Goal: Navigation & Orientation: Understand site structure

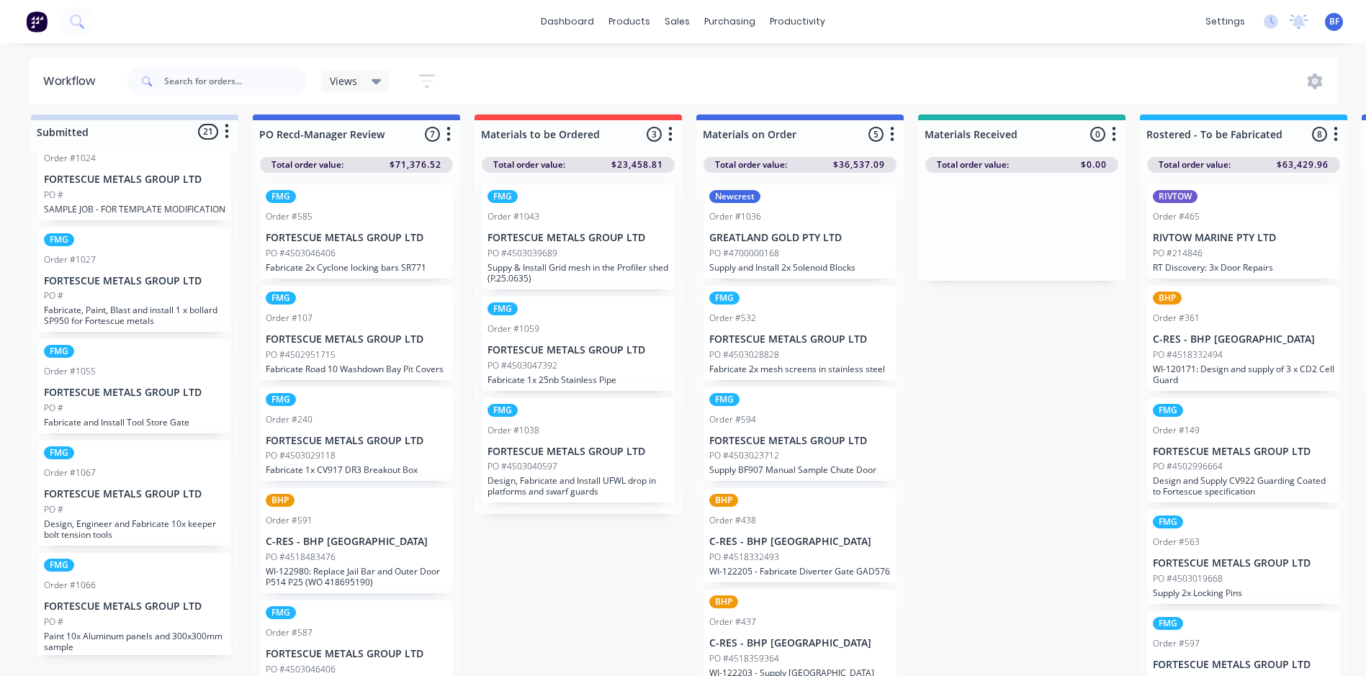
scroll to position [1783, 0]
click at [117, 612] on div "PO #" at bounding box center [135, 618] width 182 height 13
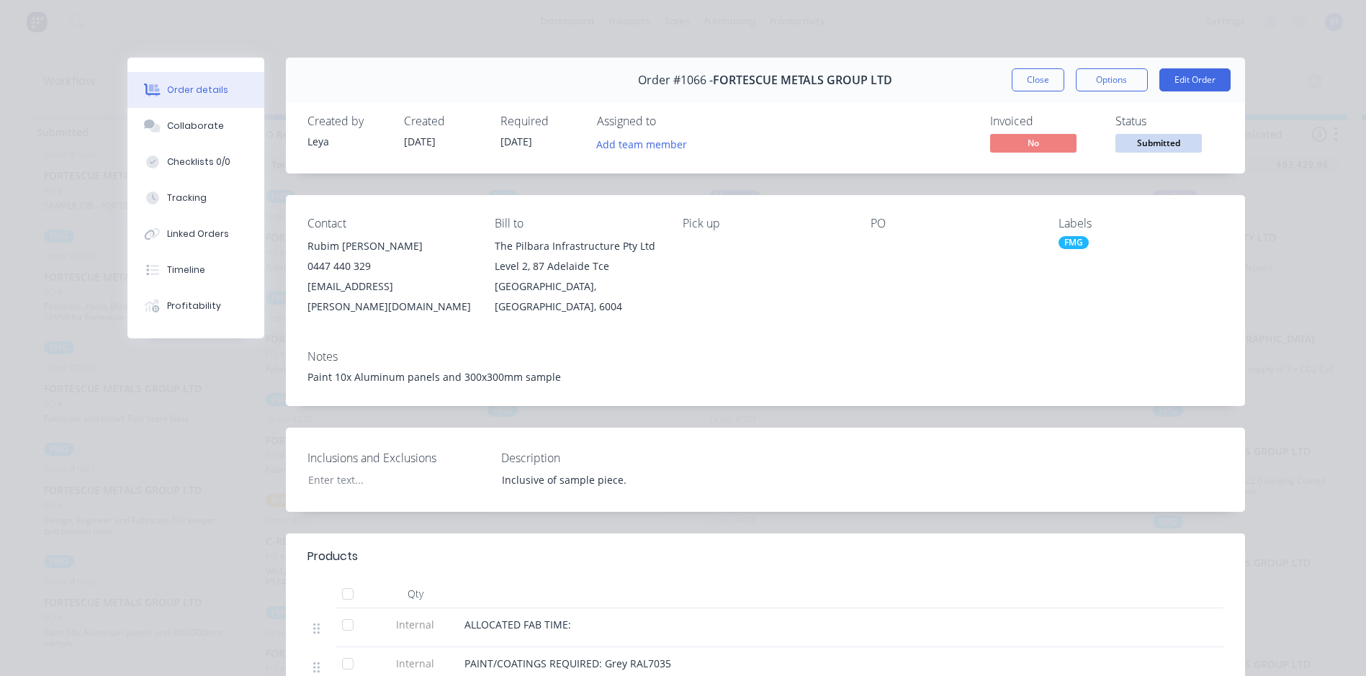
scroll to position [0, 0]
click at [1033, 81] on button "Close" at bounding box center [1038, 79] width 53 height 23
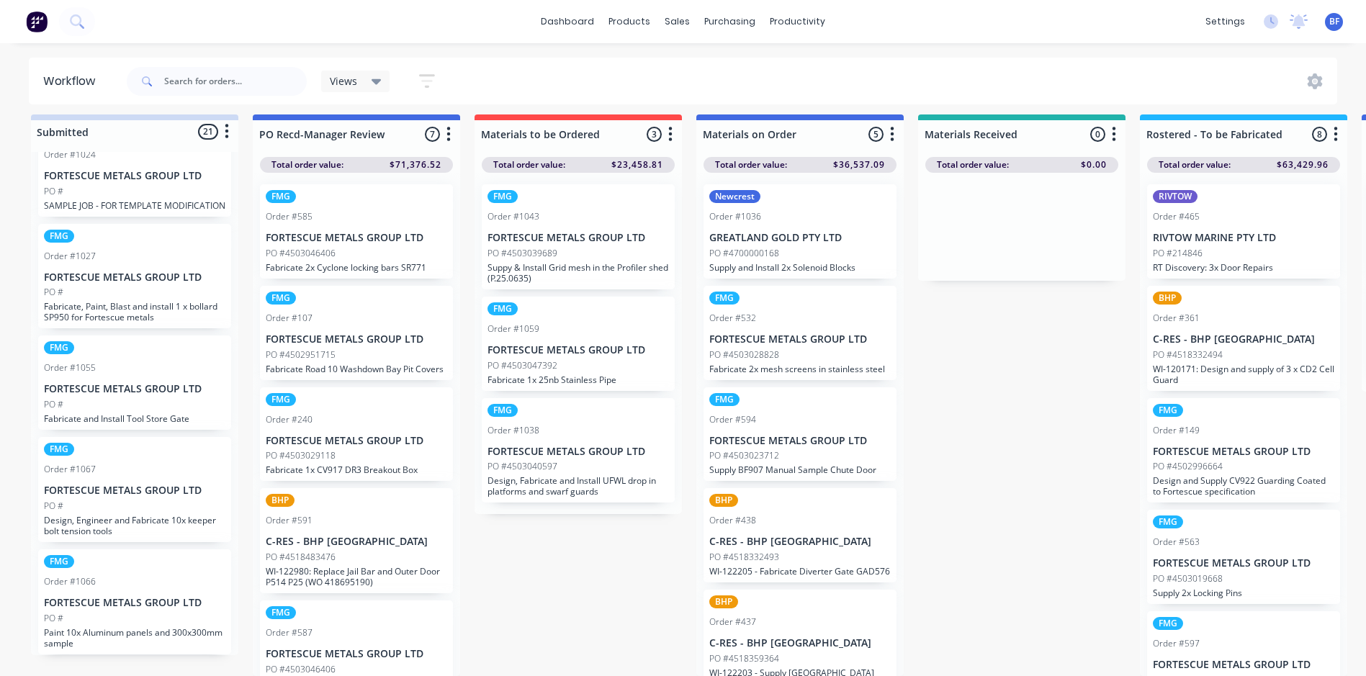
scroll to position [19, 0]
click at [140, 515] on p "Design, Engineer and Fabricate 10x keeper bolt tension tools" at bounding box center [135, 526] width 182 height 22
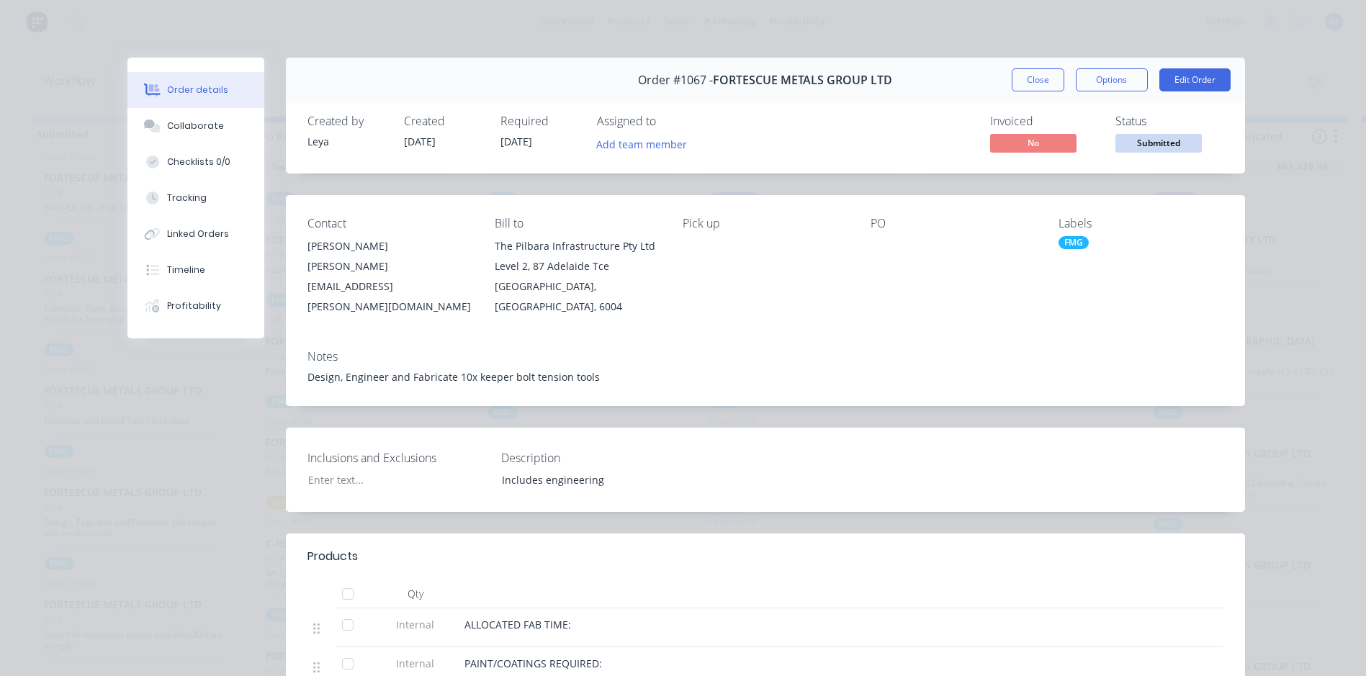
scroll to position [0, 0]
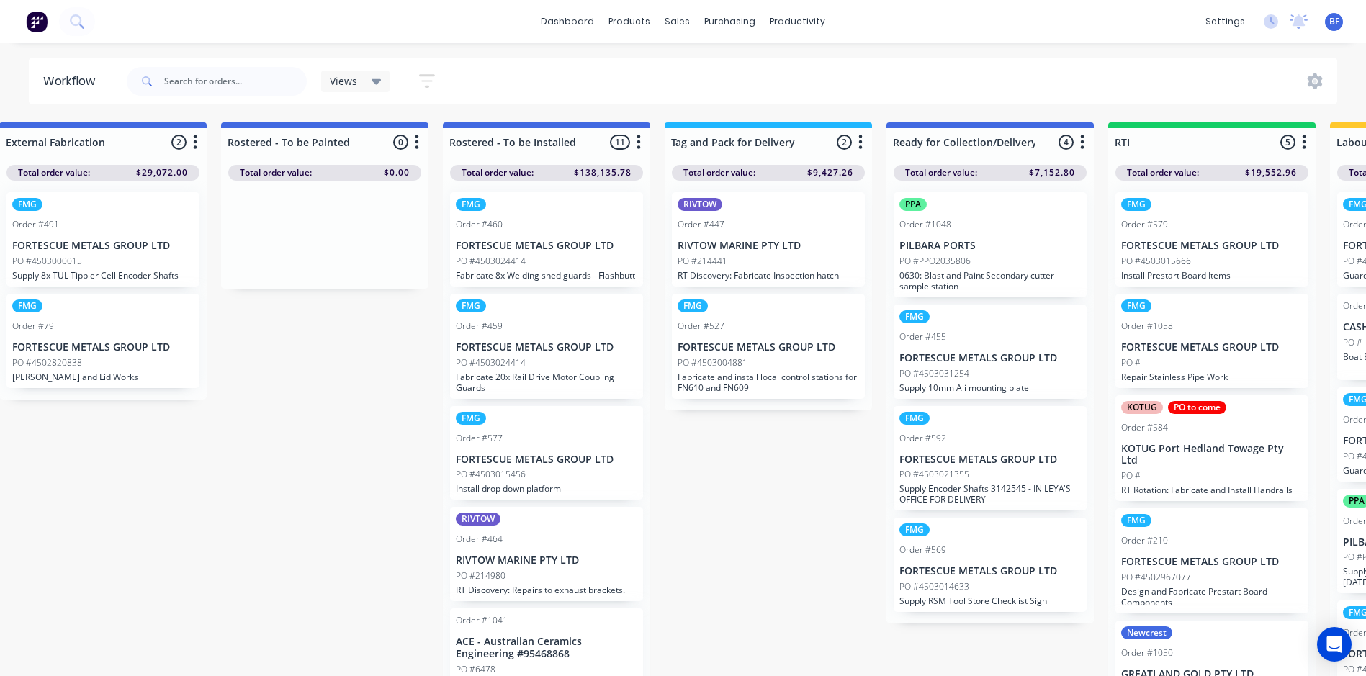
scroll to position [32, 0]
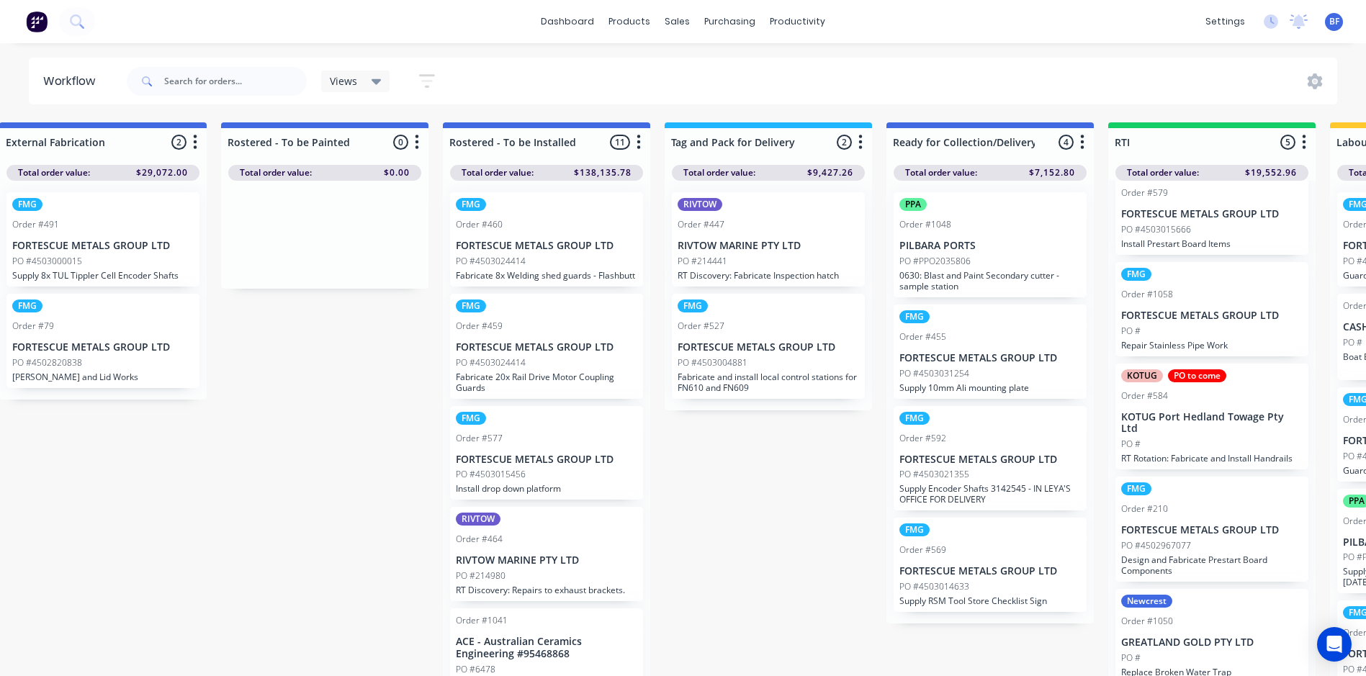
click at [1180, 234] on p "PO #4503015666" at bounding box center [1156, 229] width 70 height 13
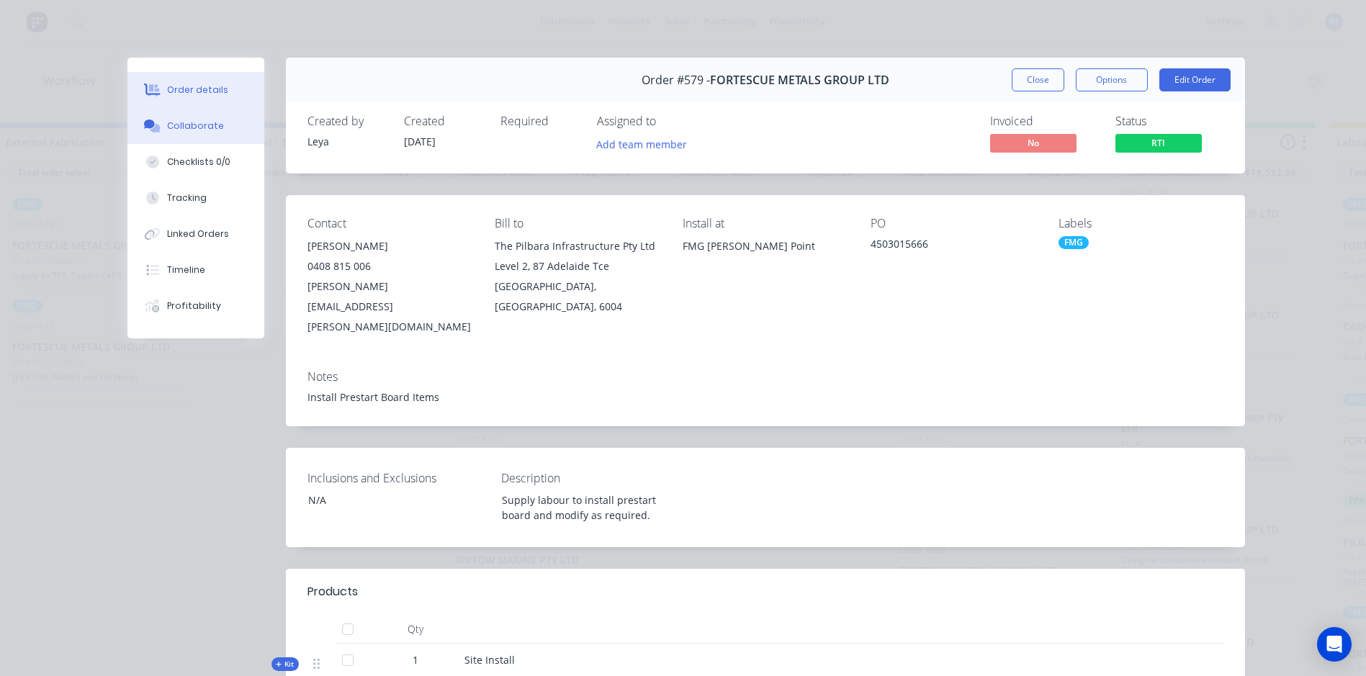
click at [184, 129] on div "Collaborate" at bounding box center [195, 126] width 57 height 13
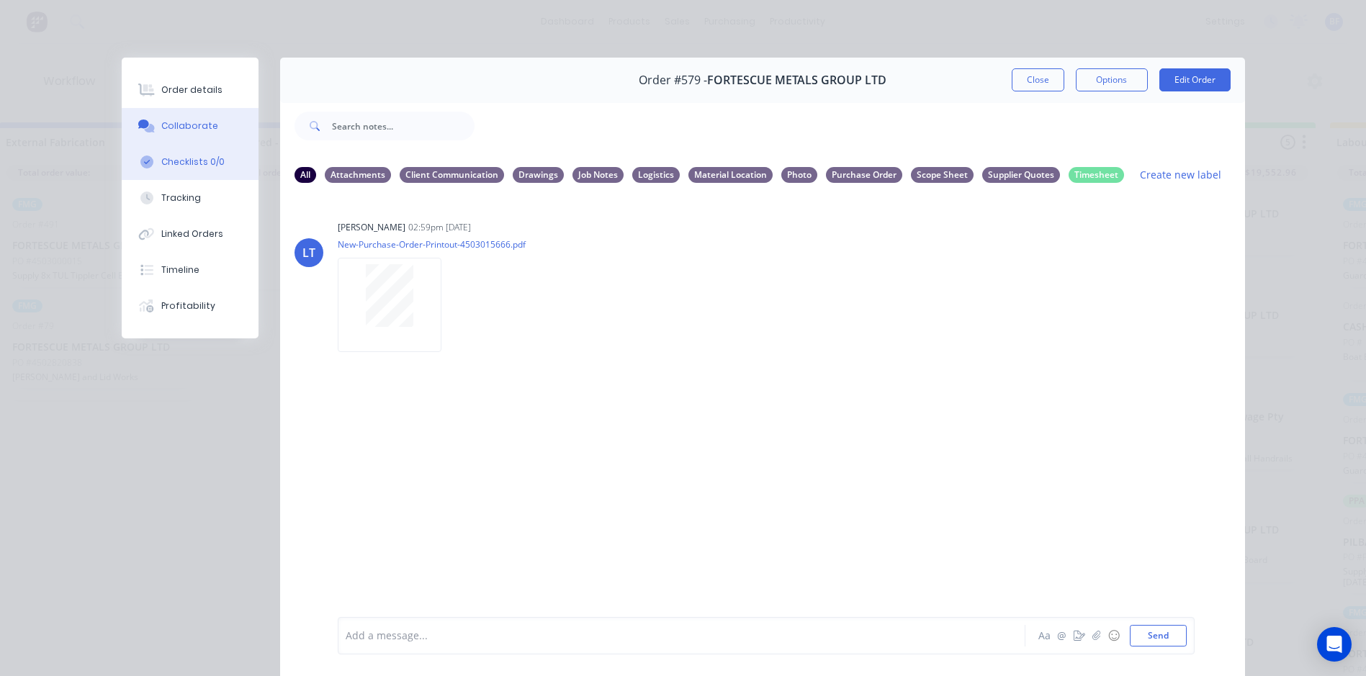
click at [190, 166] on div "Checklists 0/0" at bounding box center [192, 162] width 63 height 13
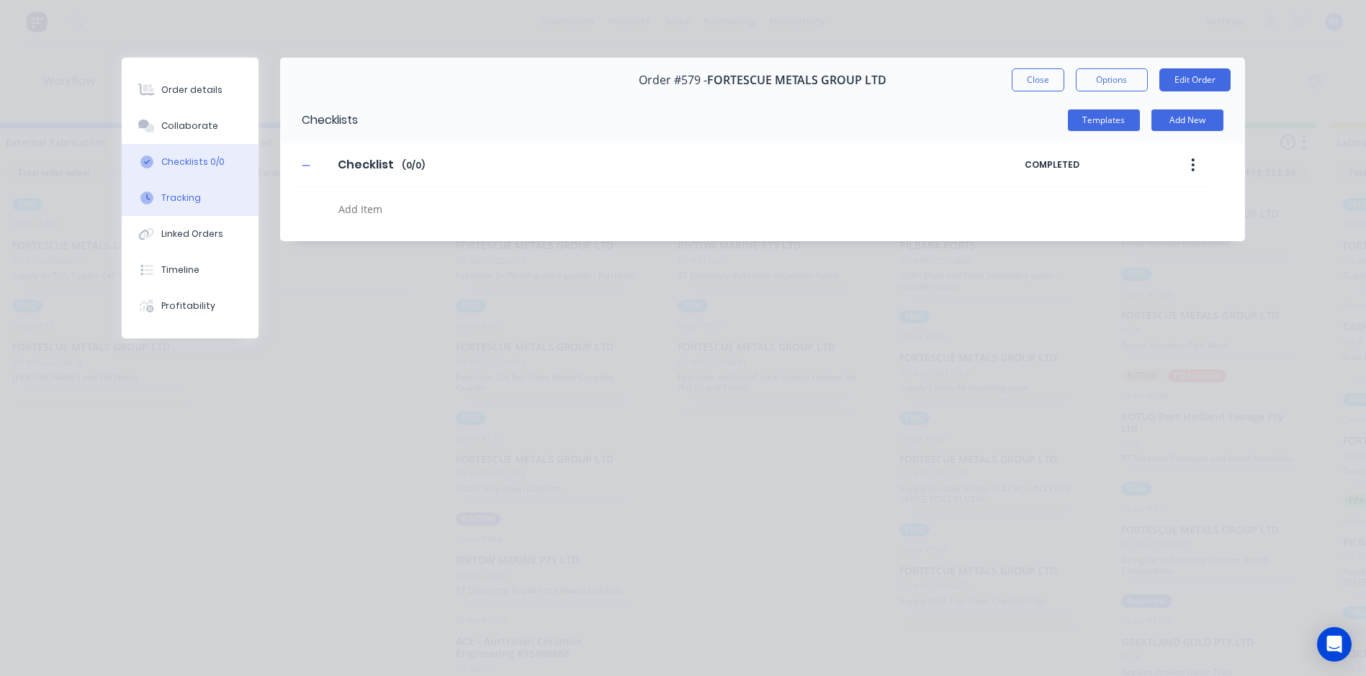
click at [189, 201] on div "Tracking" at bounding box center [181, 198] width 40 height 13
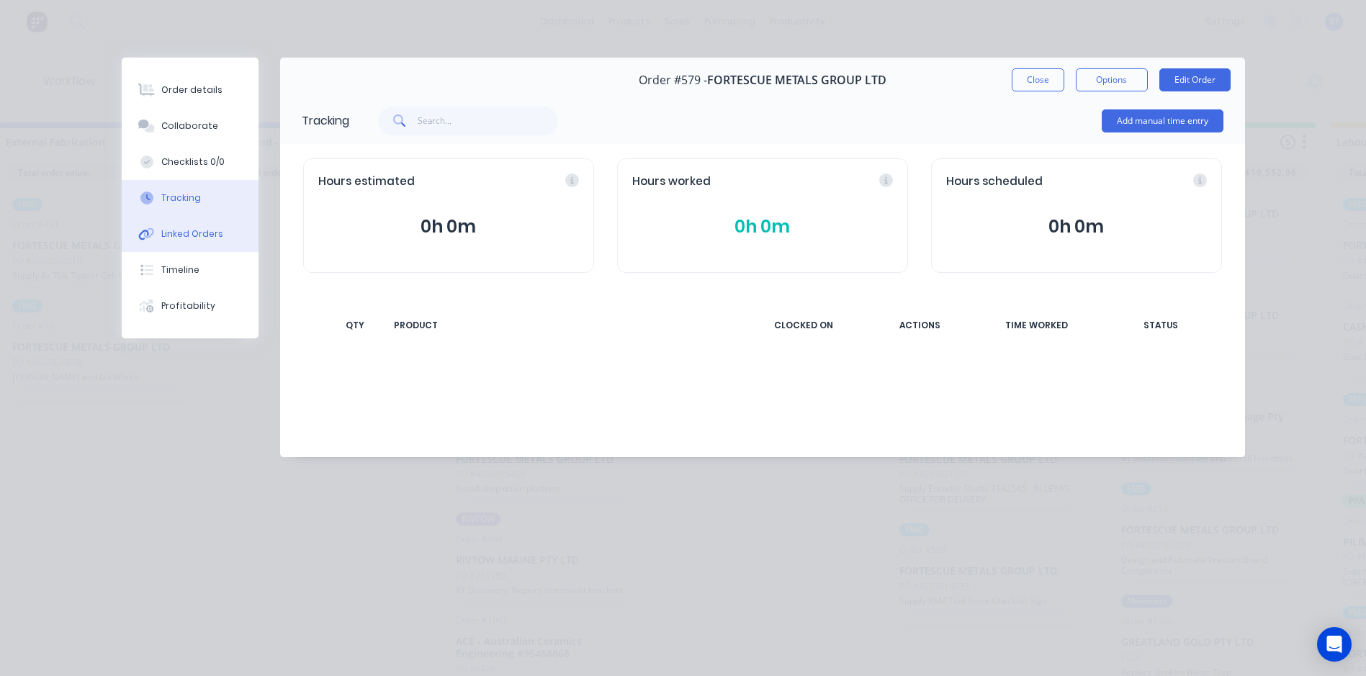
click at [191, 236] on div "Linked Orders" at bounding box center [192, 234] width 62 height 13
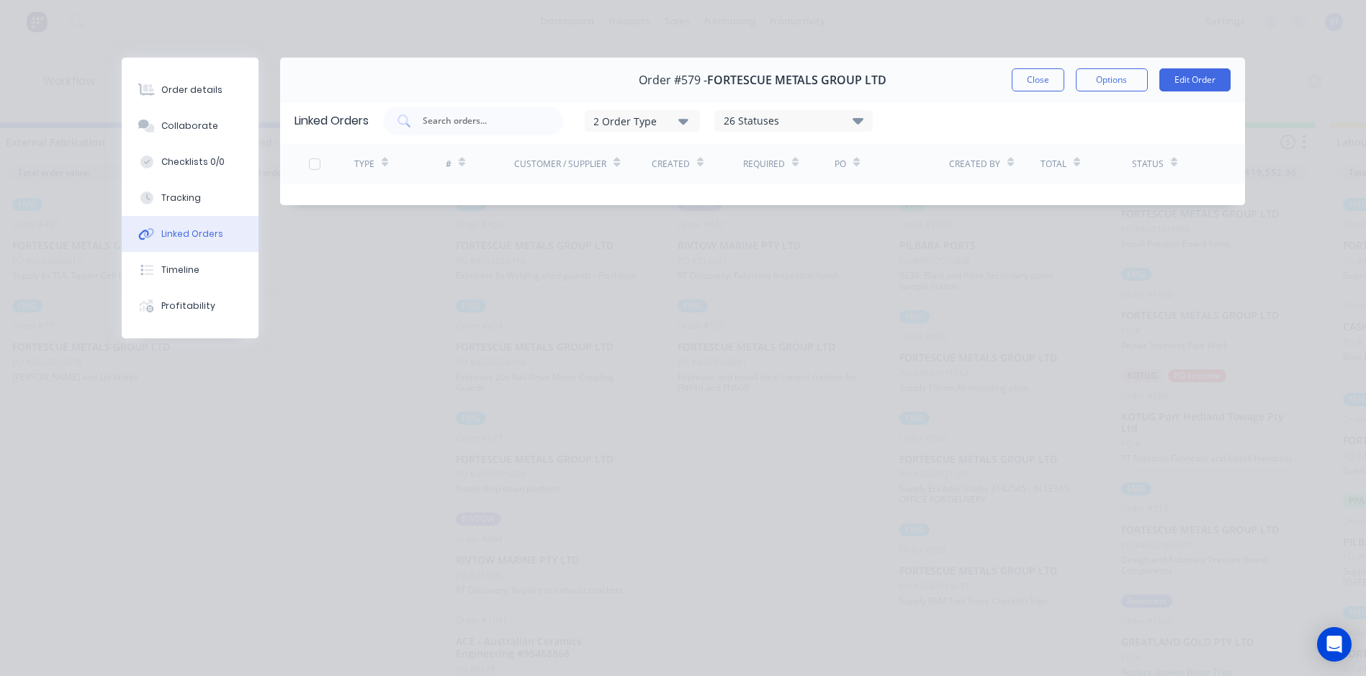
click at [1043, 84] on button "Close" at bounding box center [1038, 79] width 53 height 23
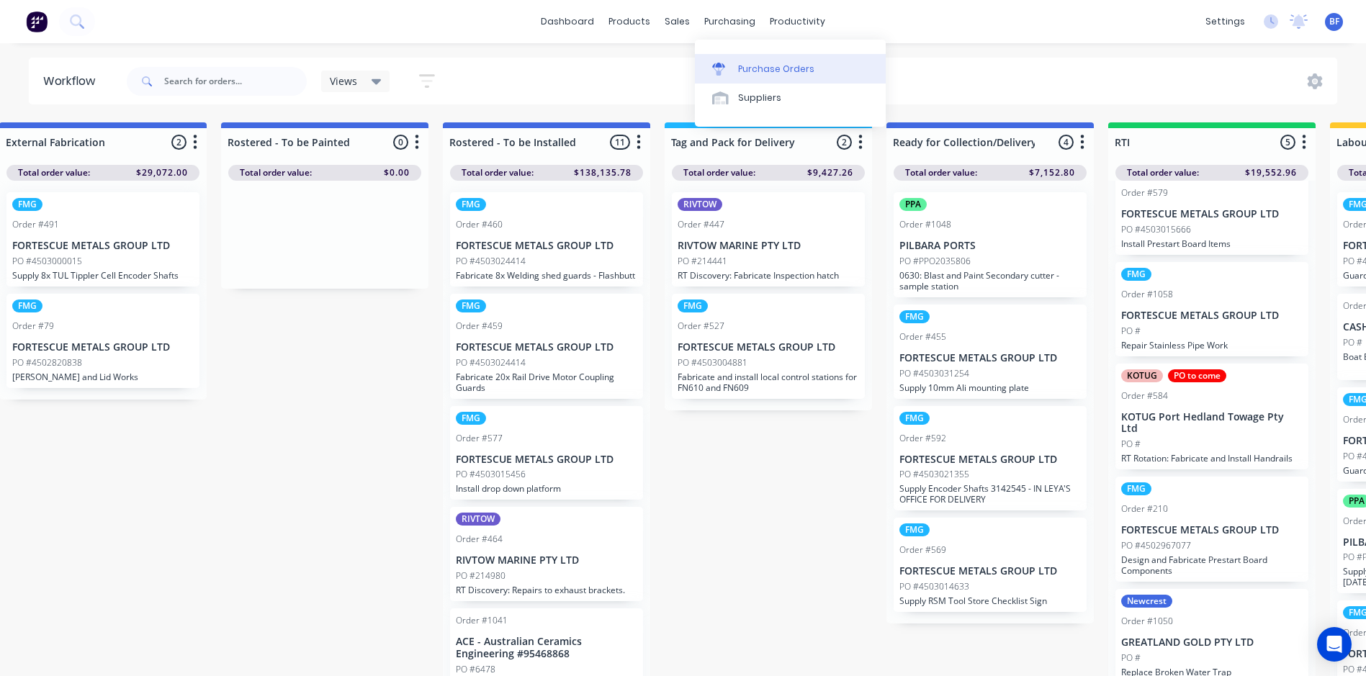
click at [757, 71] on div "Purchase Orders" at bounding box center [776, 69] width 76 height 13
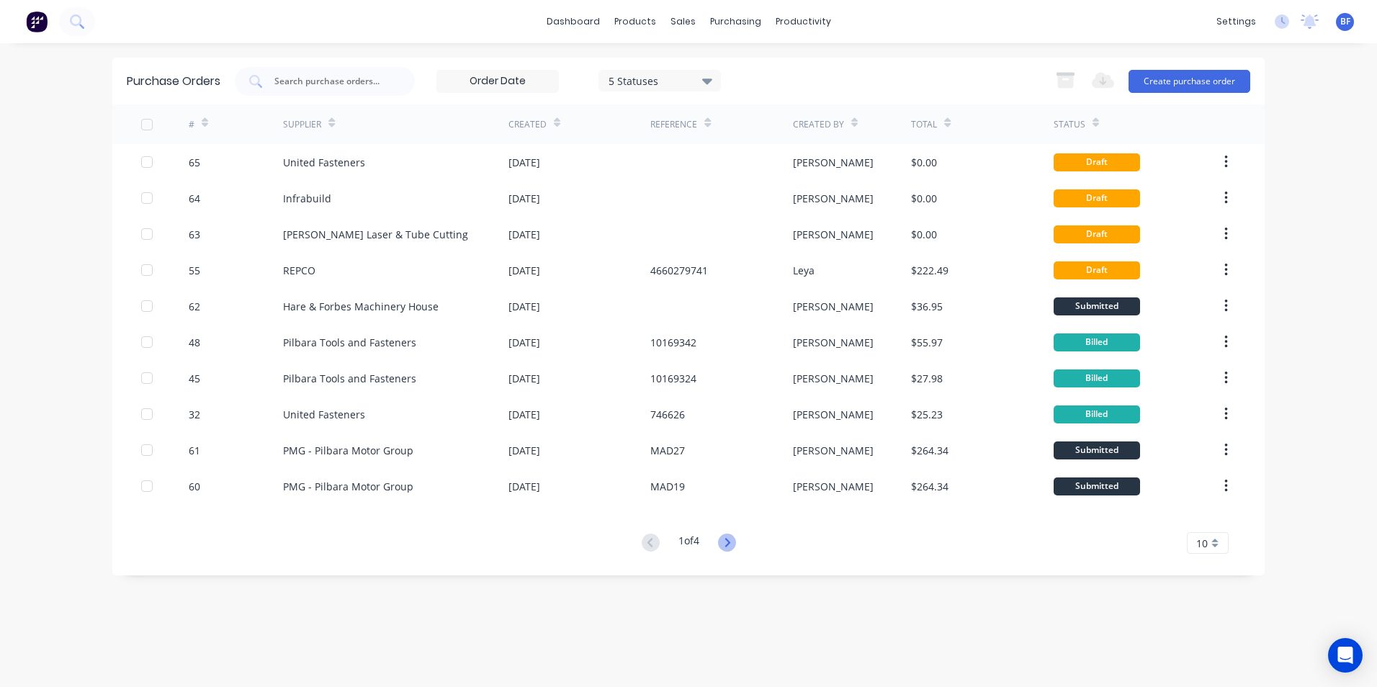
click at [730, 543] on icon at bounding box center [727, 542] width 5 height 9
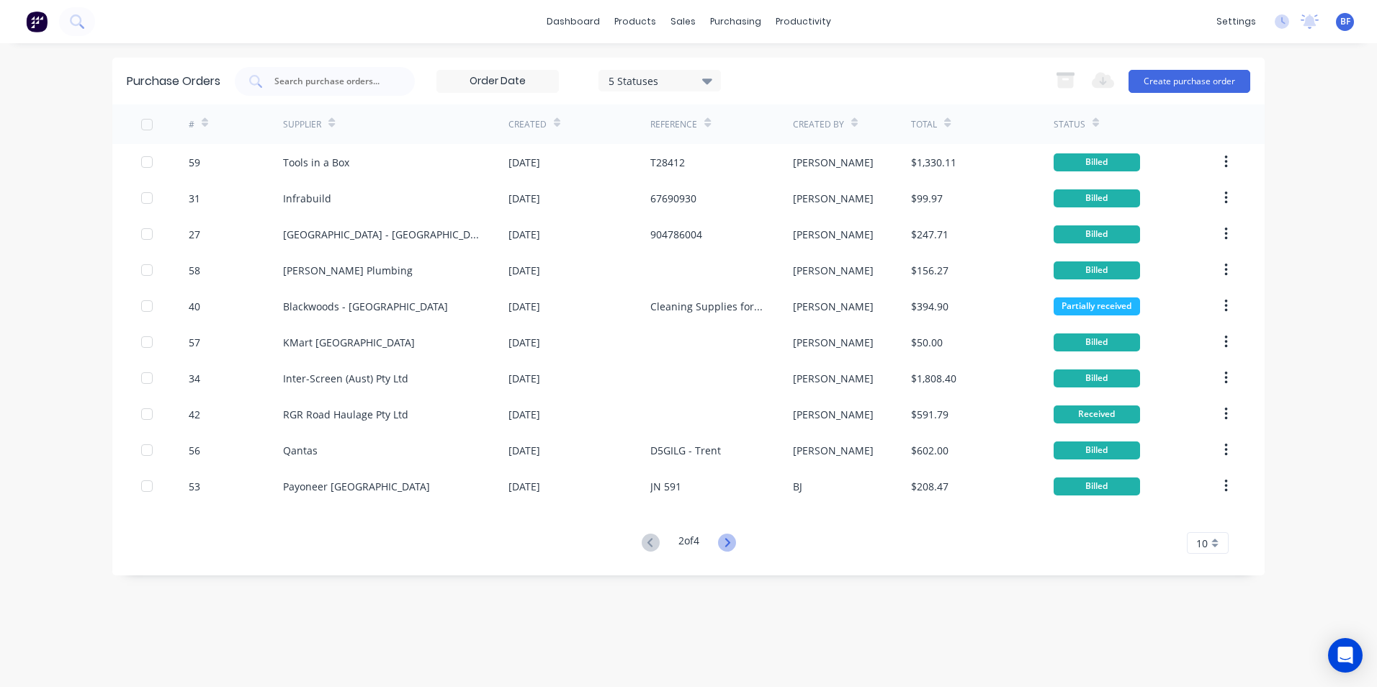
click at [730, 543] on icon at bounding box center [727, 543] width 18 height 18
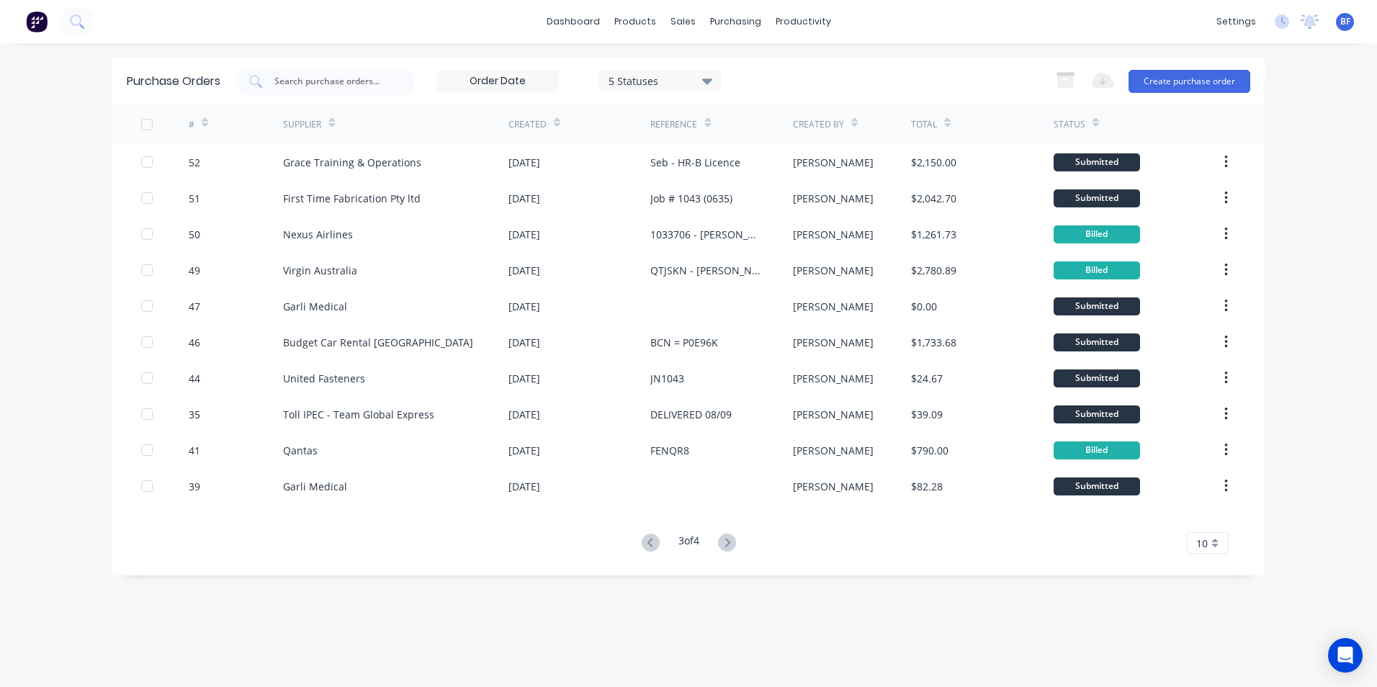
click at [730, 543] on icon at bounding box center [727, 543] width 18 height 18
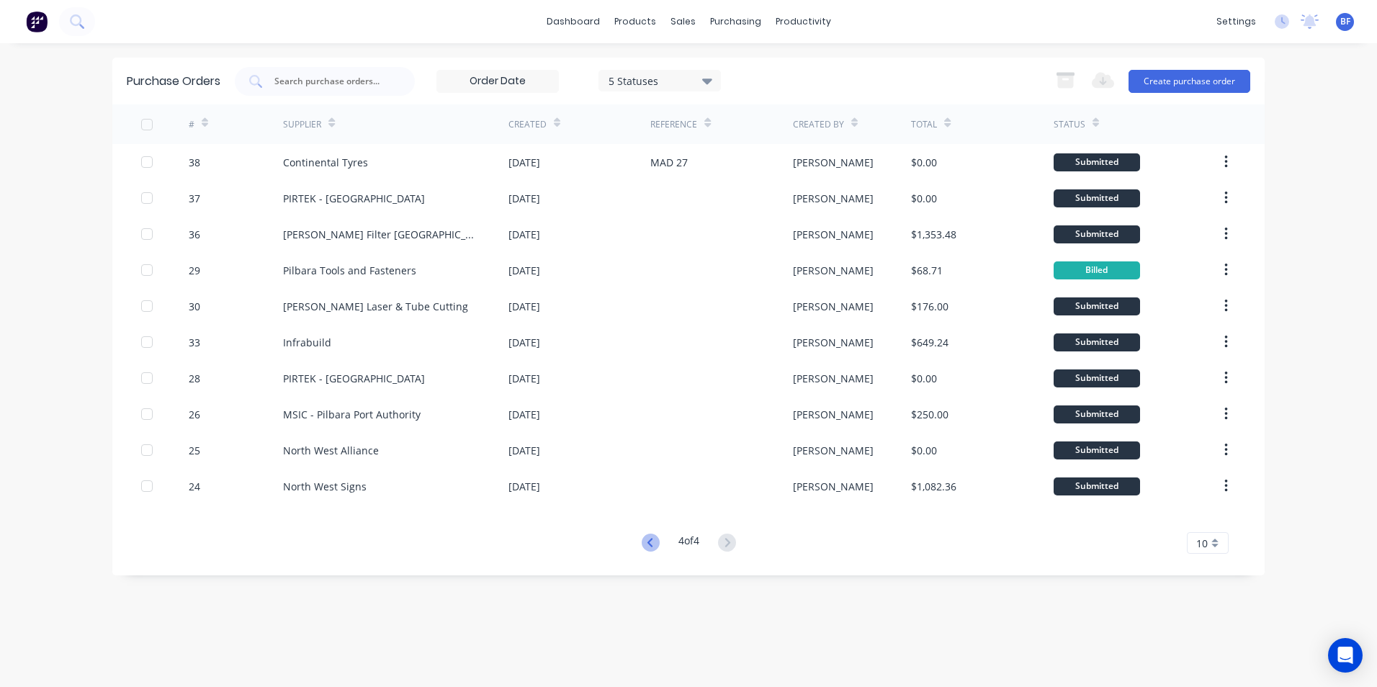
click at [644, 542] on icon at bounding box center [651, 543] width 18 height 18
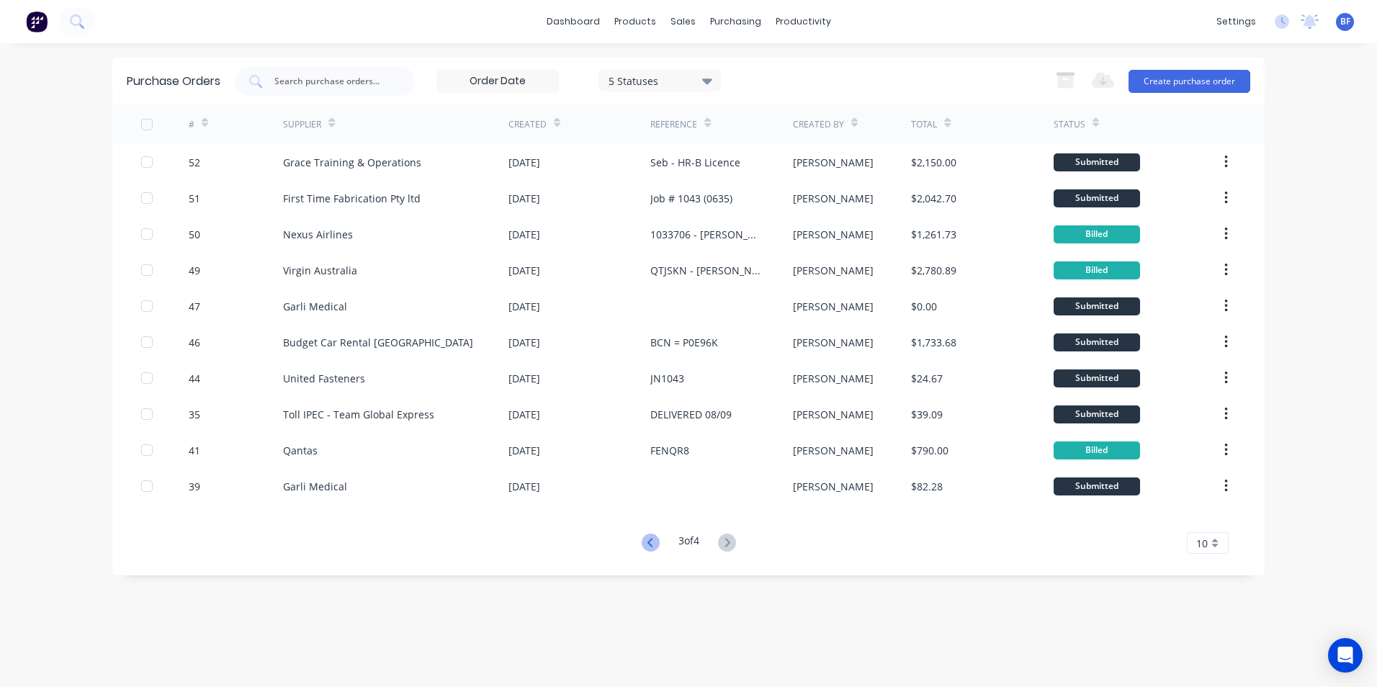
click at [650, 544] on icon at bounding box center [651, 543] width 18 height 18
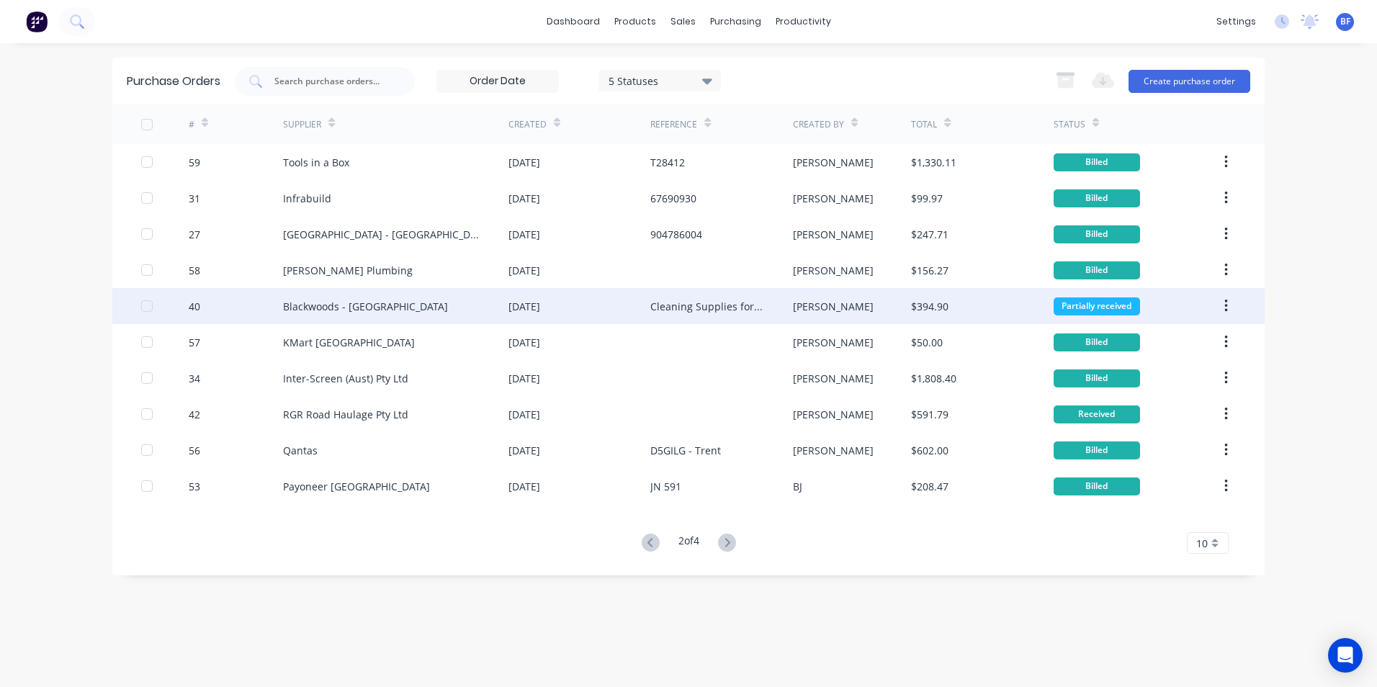
click at [812, 306] on div "Sarah" at bounding box center [833, 306] width 81 height 15
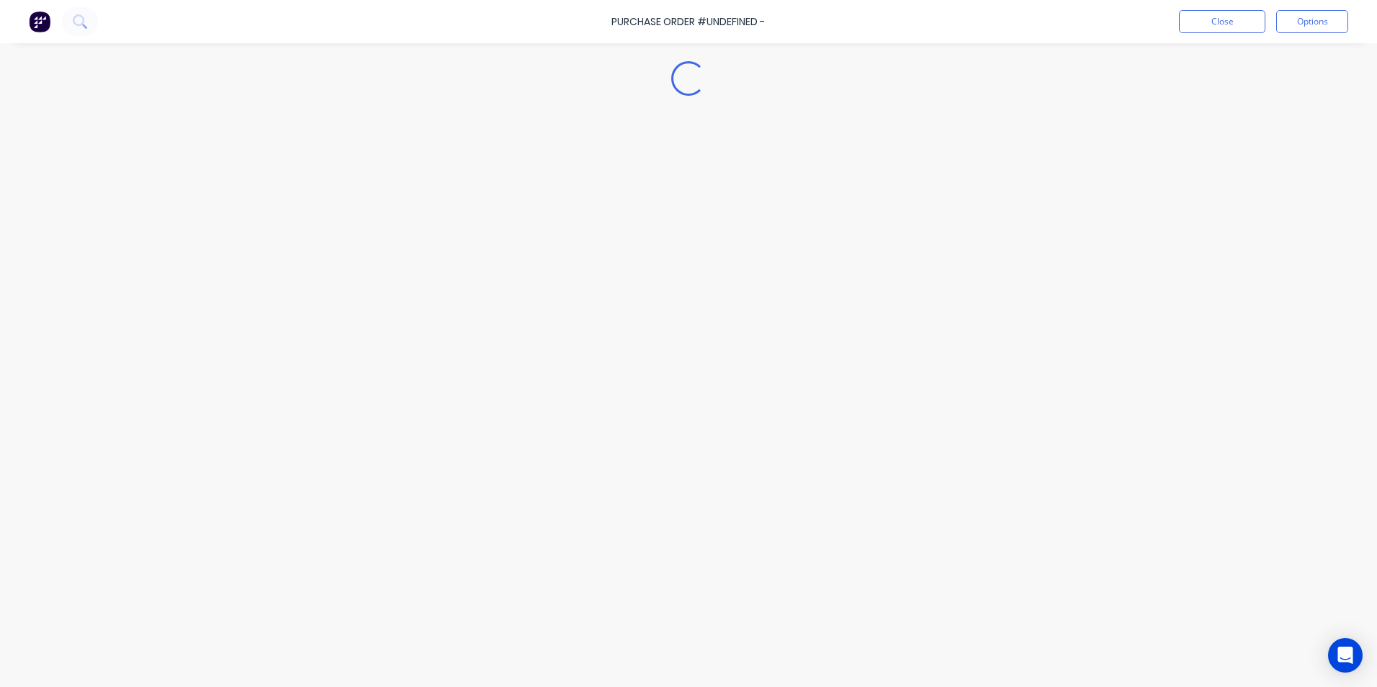
type textarea "x"
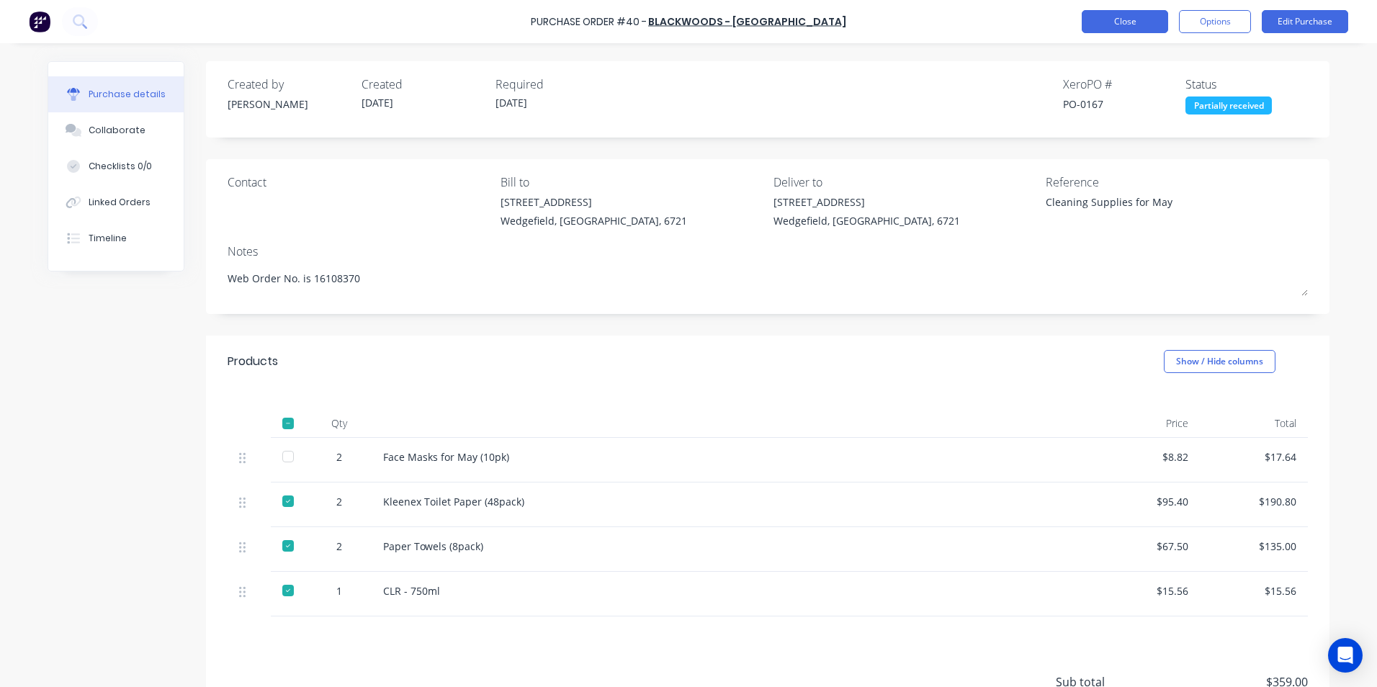
click at [1128, 25] on button "Close" at bounding box center [1125, 21] width 86 height 23
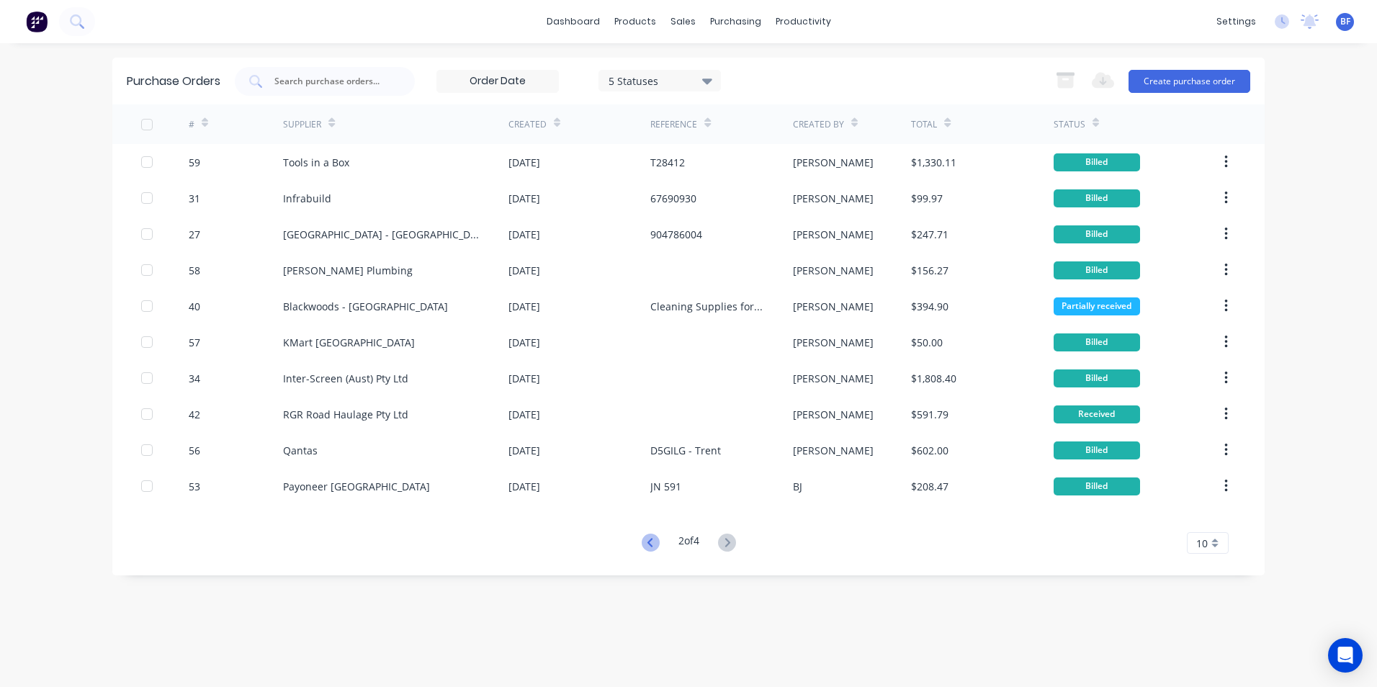
click at [646, 537] on icon at bounding box center [651, 543] width 18 height 18
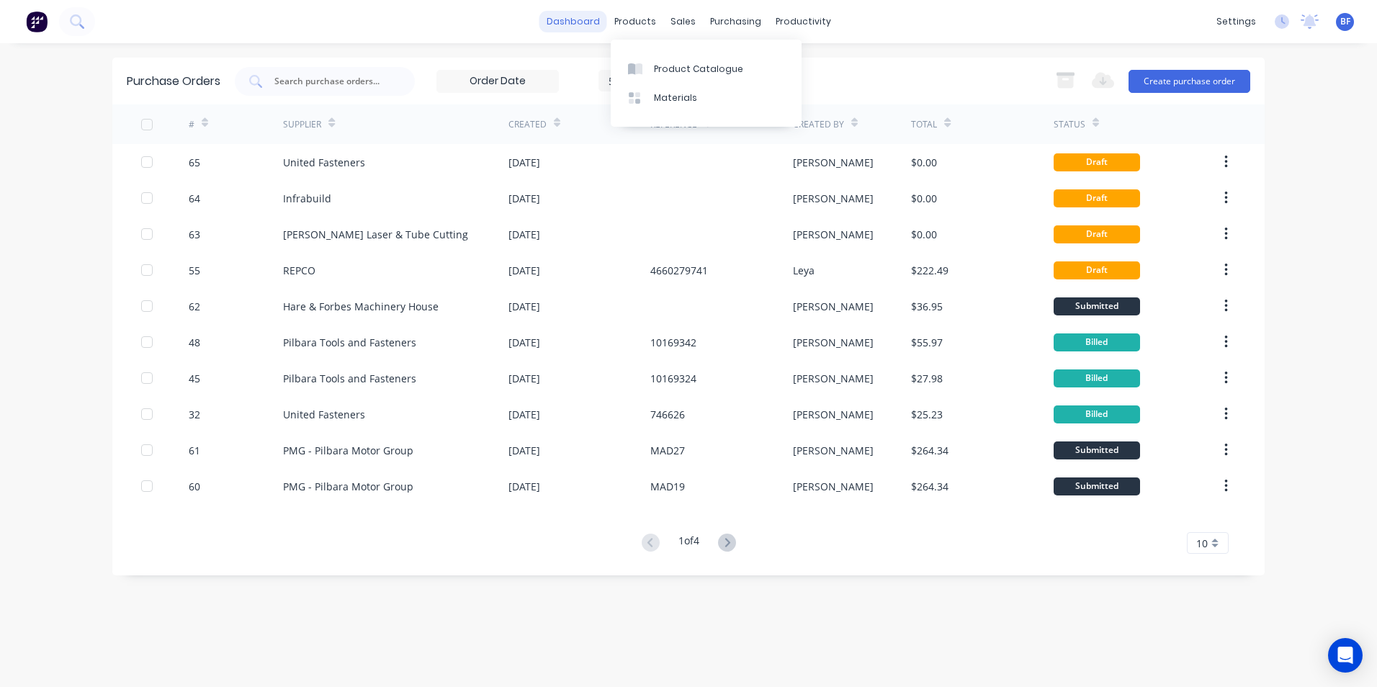
click at [581, 19] on link "dashboard" at bounding box center [573, 22] width 68 height 22
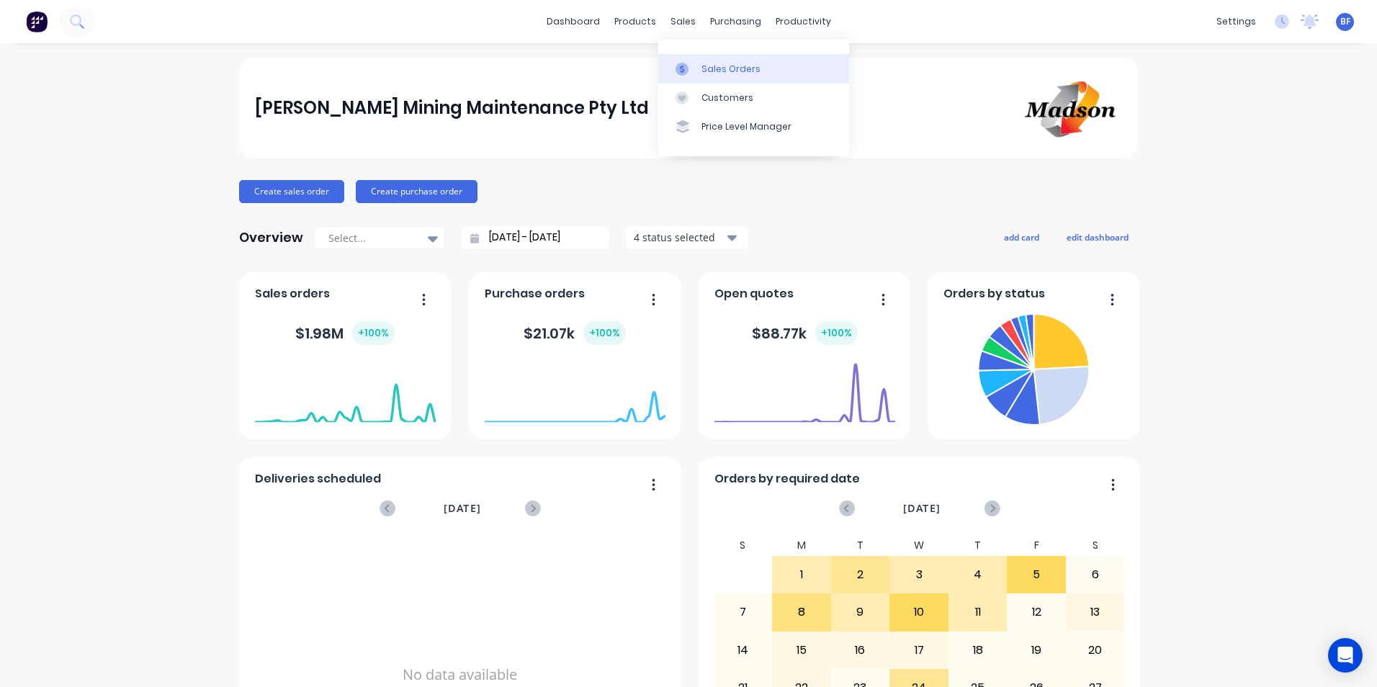
click at [717, 71] on div "Sales Orders" at bounding box center [731, 69] width 59 height 13
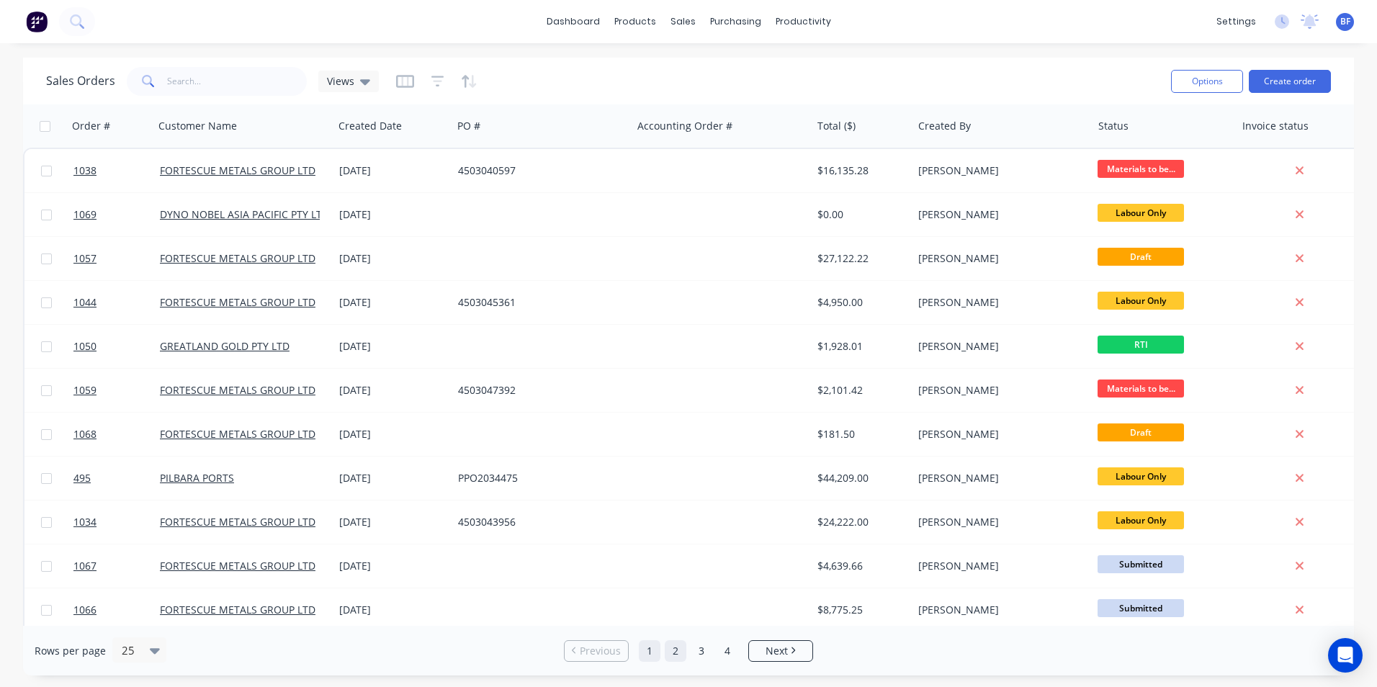
click at [673, 650] on link "2" at bounding box center [676, 651] width 22 height 22
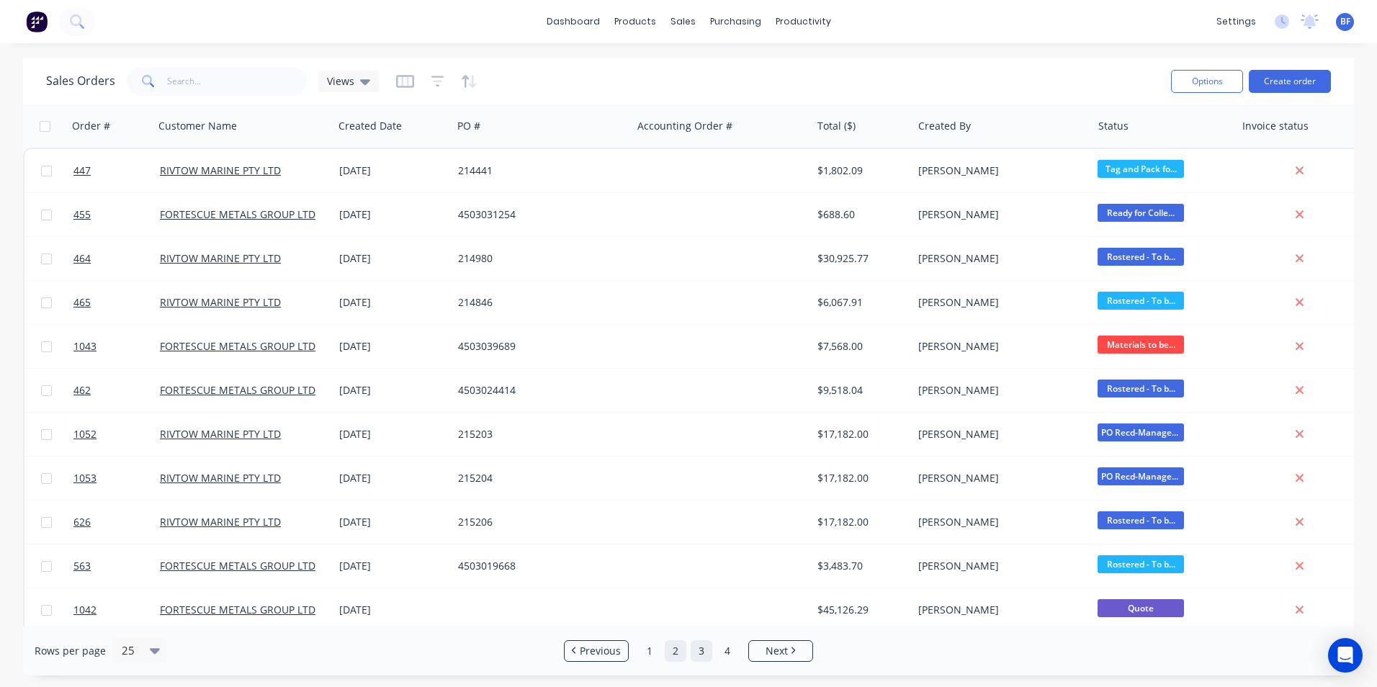
click at [699, 648] on link "3" at bounding box center [702, 651] width 22 height 22
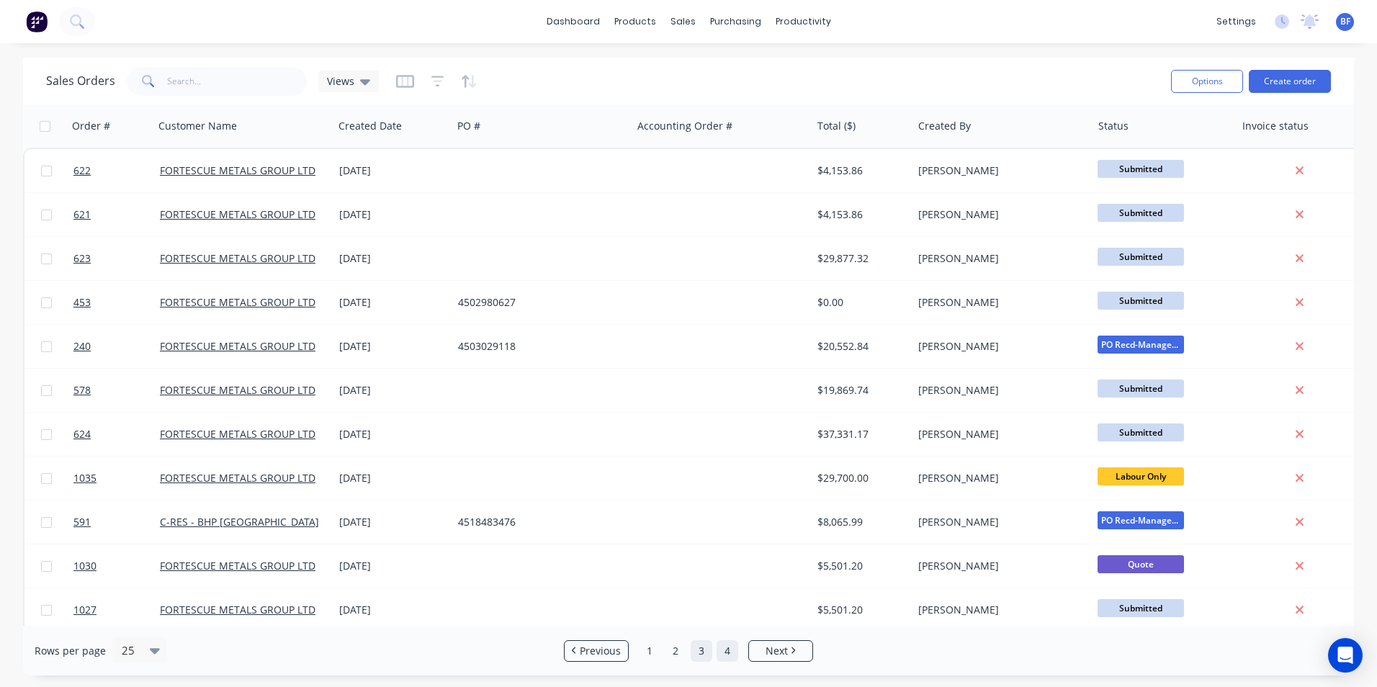
click at [724, 654] on link "4" at bounding box center [728, 651] width 22 height 22
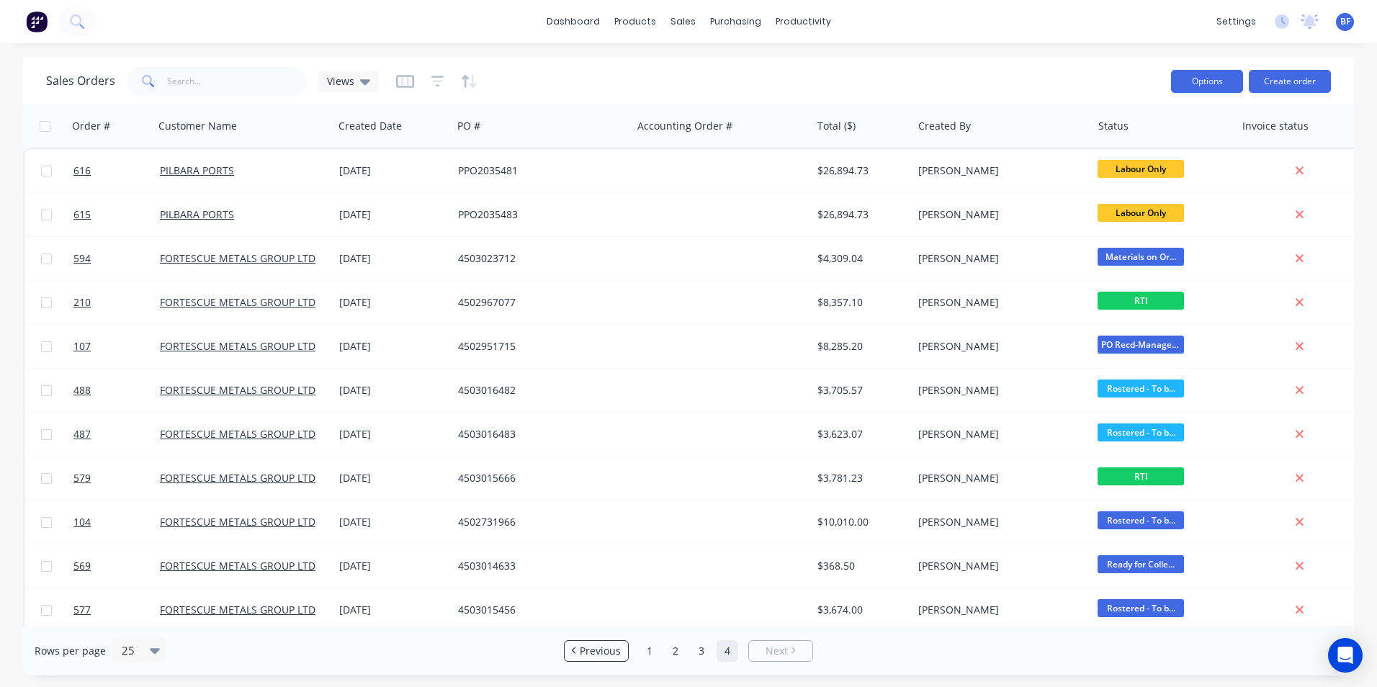
click at [1220, 84] on button "Options" at bounding box center [1207, 81] width 72 height 23
click at [818, 82] on div "Sales Orders Views" at bounding box center [603, 80] width 1114 height 35
click at [431, 81] on icon "button" at bounding box center [437, 81] width 13 height 14
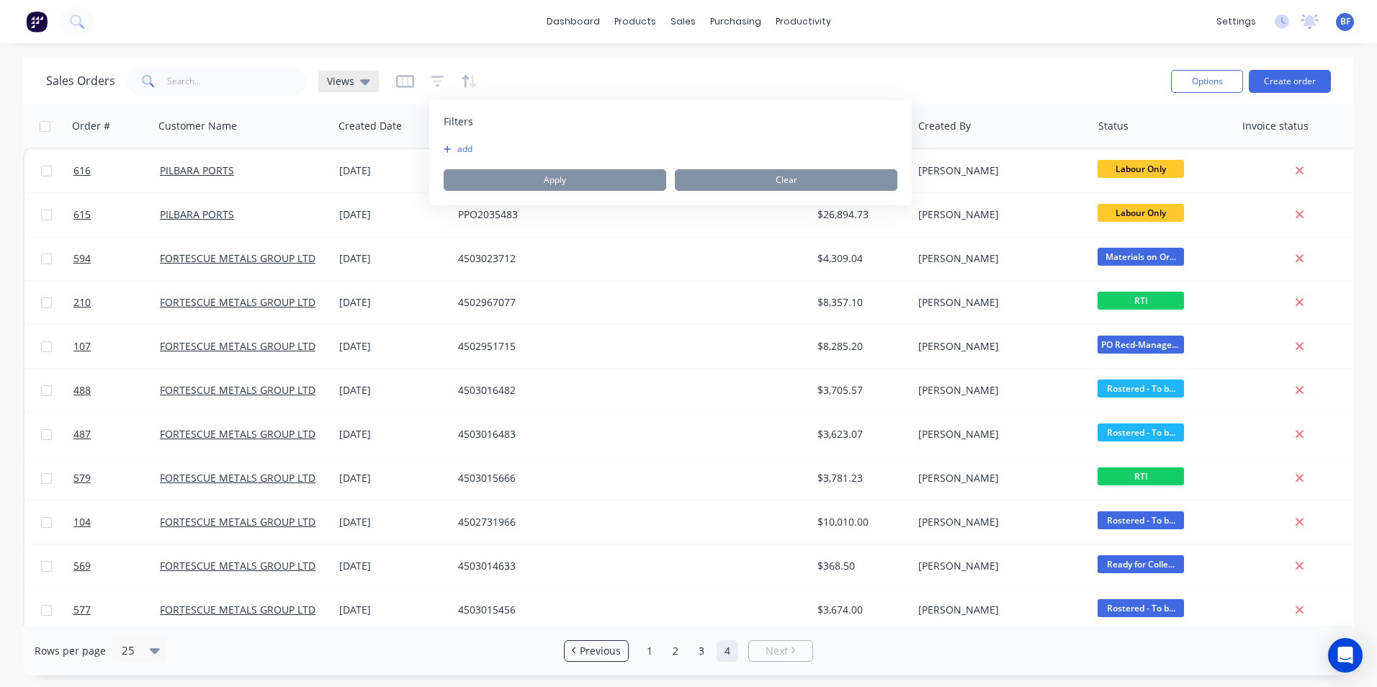
click at [362, 79] on icon at bounding box center [365, 82] width 10 height 6
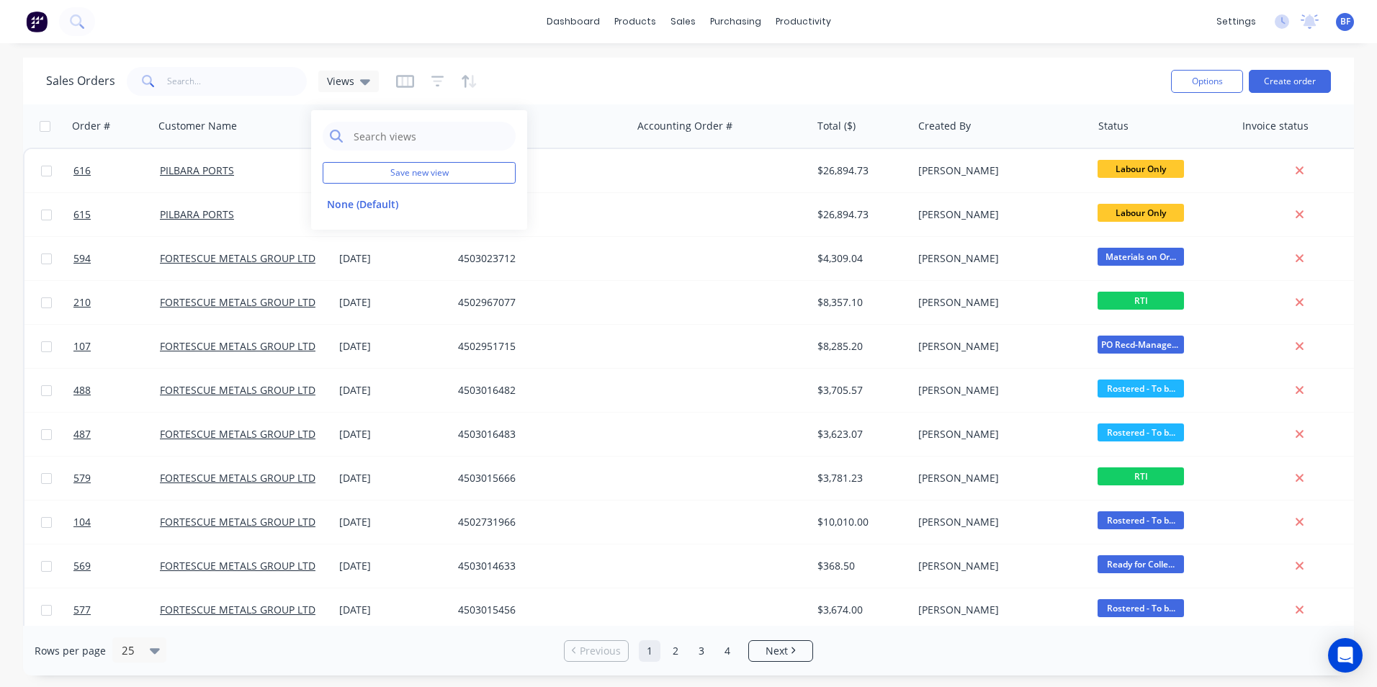
click at [631, 89] on div "Sales Orders Views" at bounding box center [603, 80] width 1114 height 35
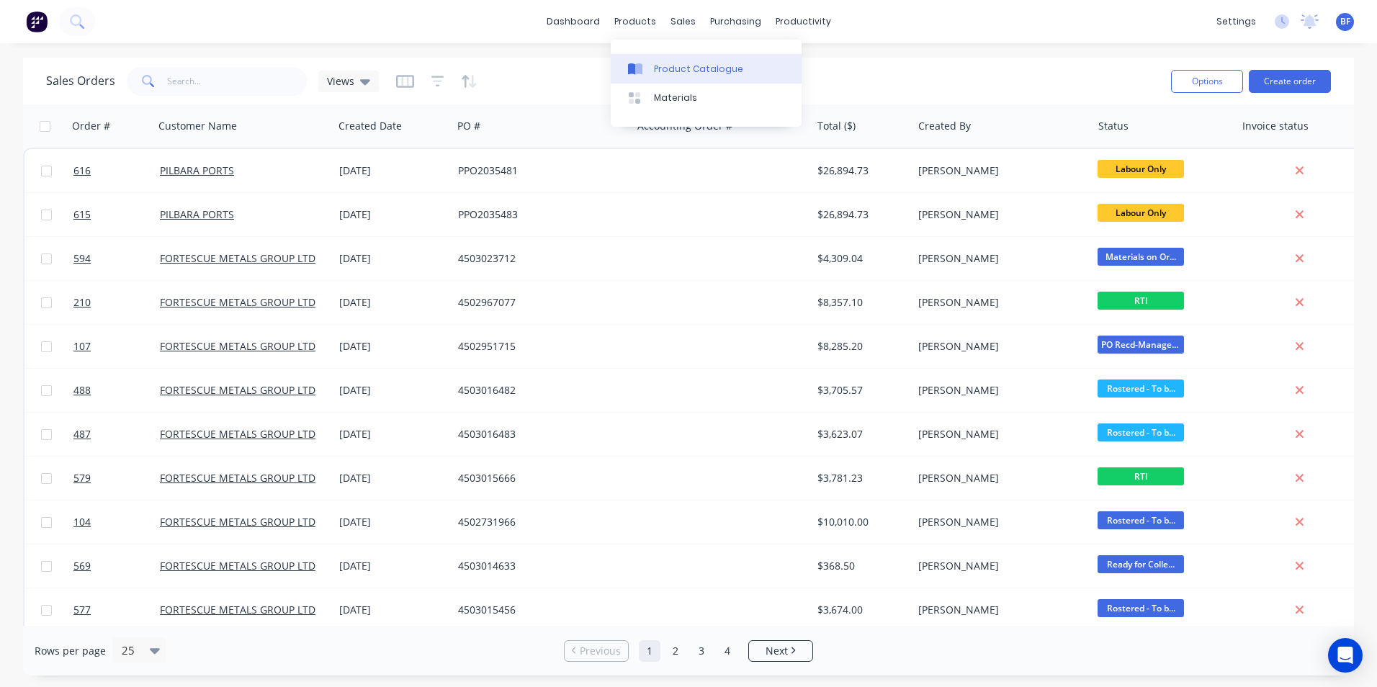
click at [655, 68] on div "Product Catalogue" at bounding box center [698, 69] width 89 height 13
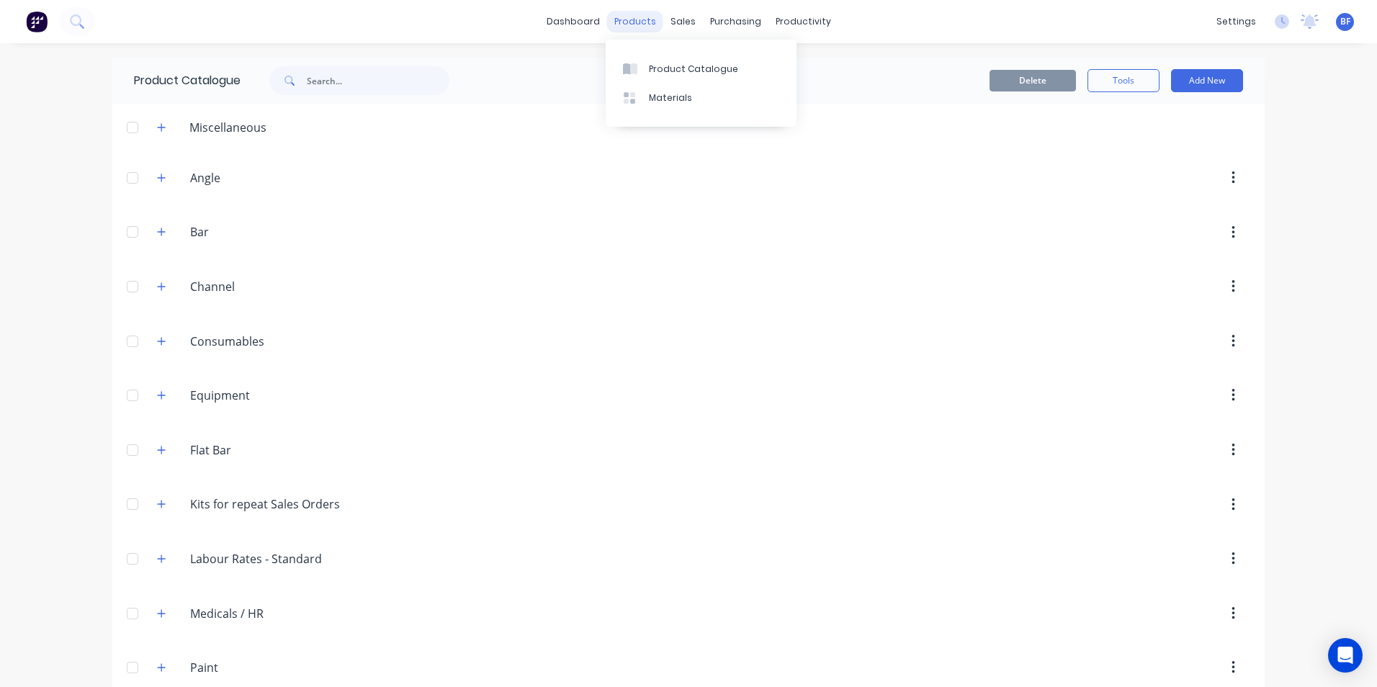
click at [632, 26] on div "products" at bounding box center [635, 22] width 56 height 22
click at [658, 97] on div "Materials" at bounding box center [670, 97] width 43 height 13
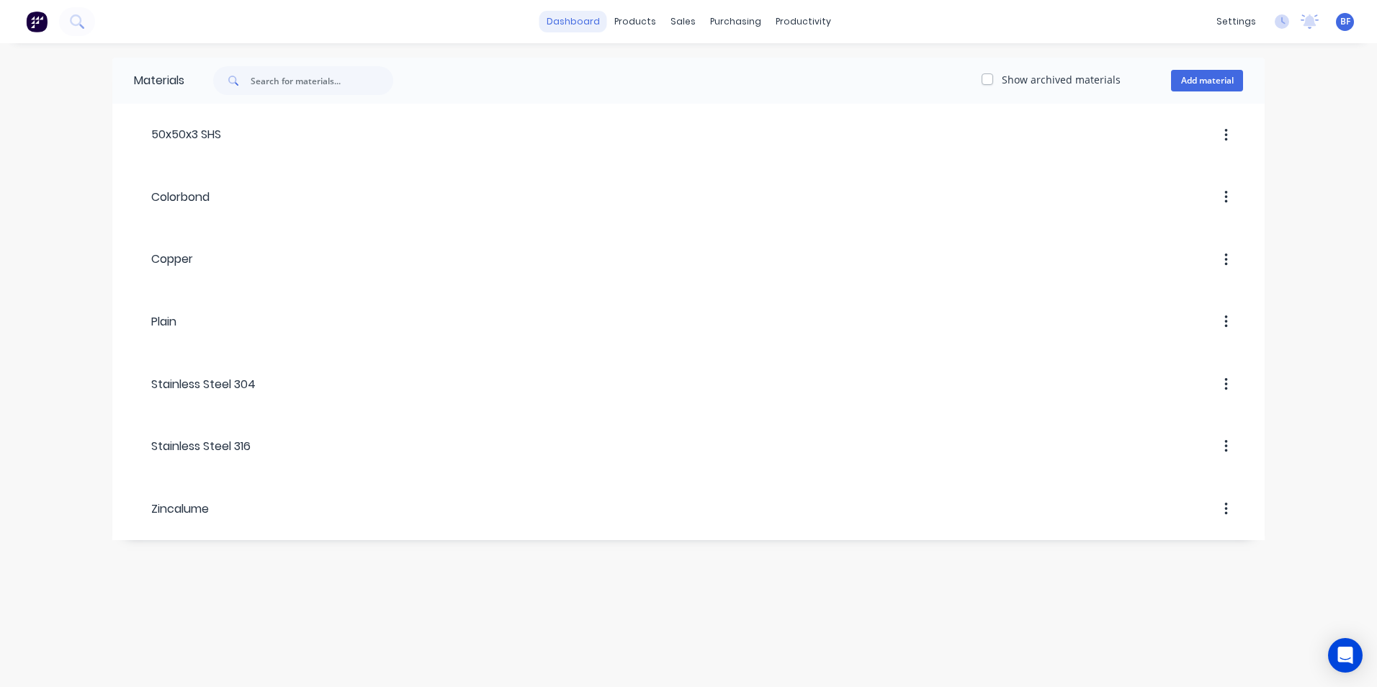
click at [576, 29] on link "dashboard" at bounding box center [573, 22] width 68 height 22
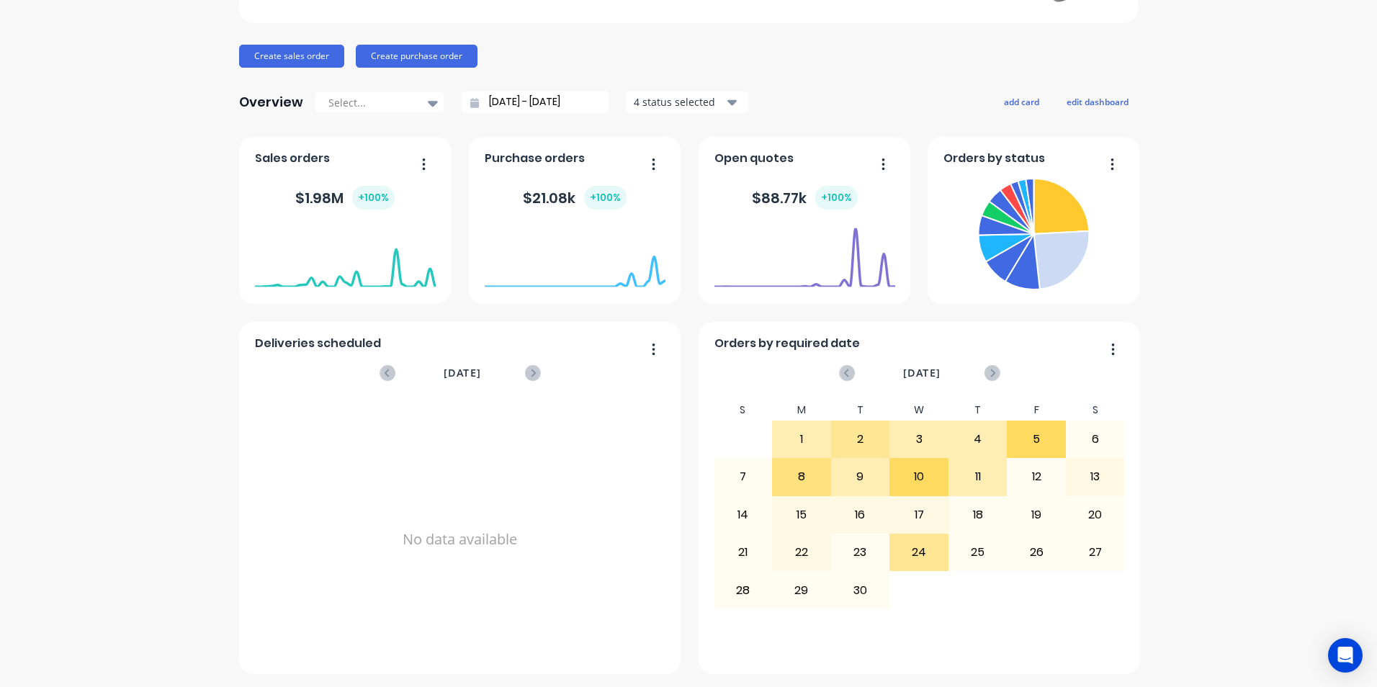
scroll to position [137, 0]
